Goal: Find specific page/section: Find specific page/section

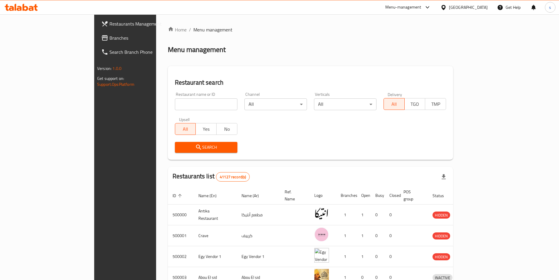
click at [186, 101] on input "search" at bounding box center [206, 104] width 62 height 12
paste input "8880"
type input "8880"
click button "Search" at bounding box center [206, 147] width 62 height 11
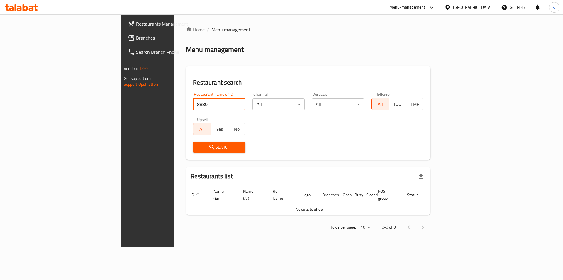
click at [485, 9] on div "[GEOGRAPHIC_DATA]" at bounding box center [472, 7] width 39 height 6
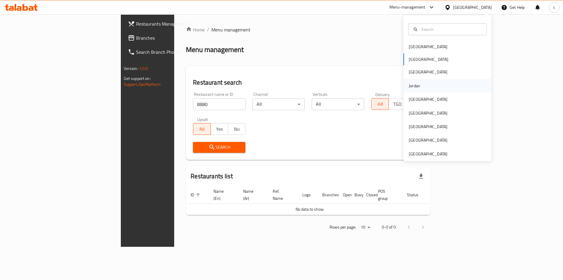
click at [416, 86] on div "Jordan" at bounding box center [414, 85] width 21 height 13
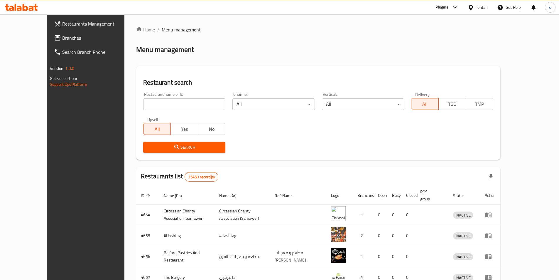
click at [476, 8] on div "Jordan" at bounding box center [481, 7] width 11 height 6
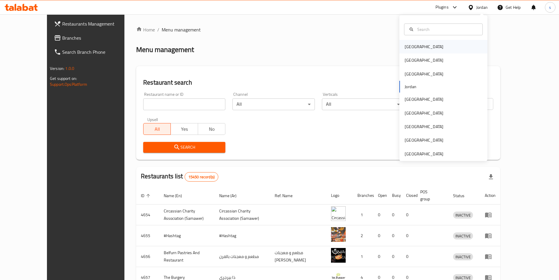
click at [416, 48] on div "[GEOGRAPHIC_DATA]" at bounding box center [424, 46] width 48 height 13
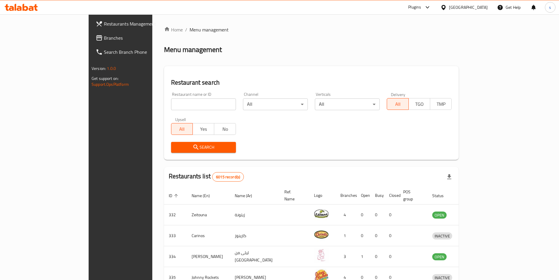
drag, startPoint x: 175, startPoint y: 108, endPoint x: 180, endPoint y: 107, distance: 5.3
click at [175, 108] on input "search" at bounding box center [203, 104] width 65 height 12
paste input "8880"
type input "8880"
click button "Search" at bounding box center [203, 147] width 65 height 11
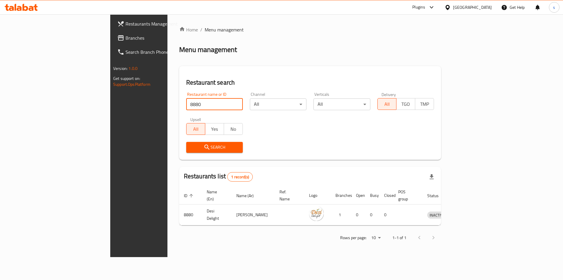
click at [126, 40] on span "Branches" at bounding box center [163, 37] width 74 height 7
